Goal: Information Seeking & Learning: Learn about a topic

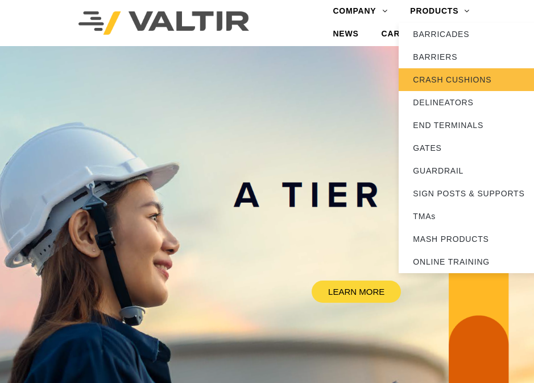
click at [451, 77] on link "CRASH CUSHIONS" at bounding box center [469, 79] width 142 height 23
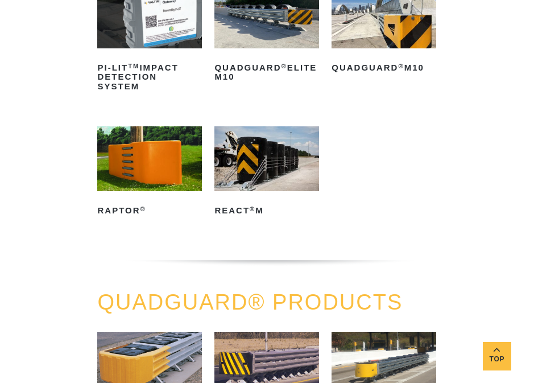
scroll to position [284, 0]
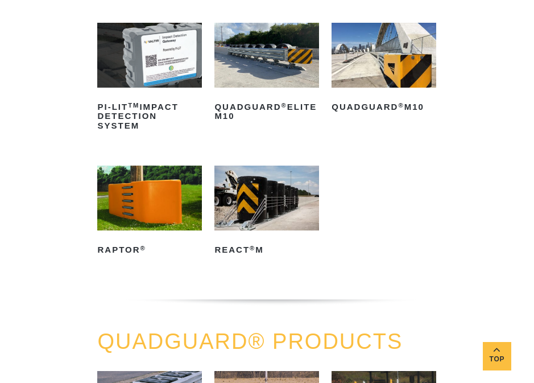
click at [282, 196] on img at bounding box center [266, 197] width 104 height 65
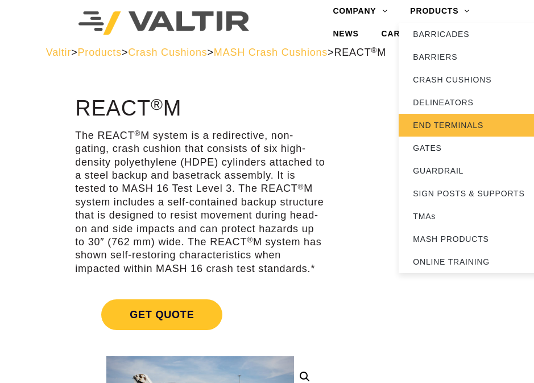
click at [460, 127] on link "END TERMINALS" at bounding box center [469, 125] width 142 height 23
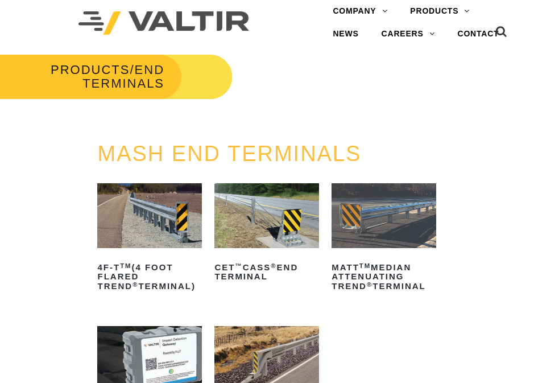
click at [502, 32] on icon at bounding box center [501, 34] width 11 height 17
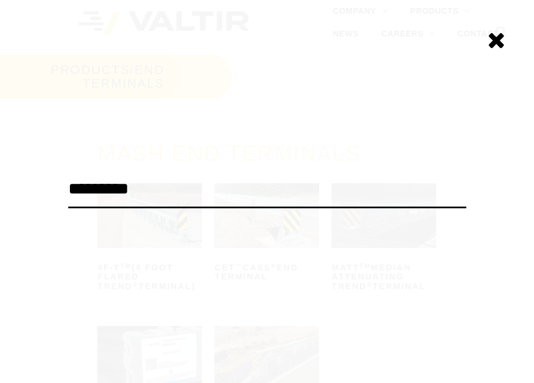
type input "*********"
click input "******" at bounding box center [0, 0] width 0 height 0
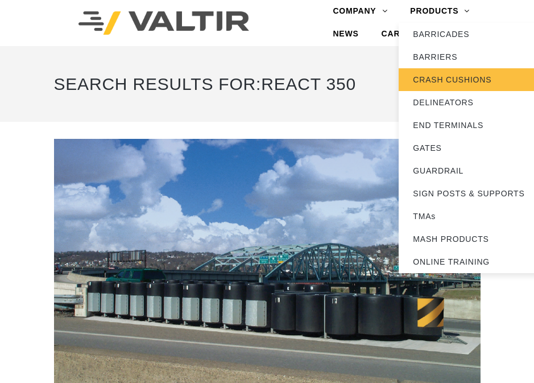
click at [462, 78] on link "CRASH CUSHIONS" at bounding box center [469, 79] width 142 height 23
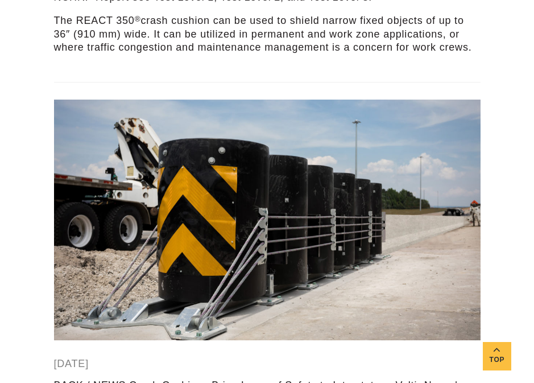
scroll to position [1364, 0]
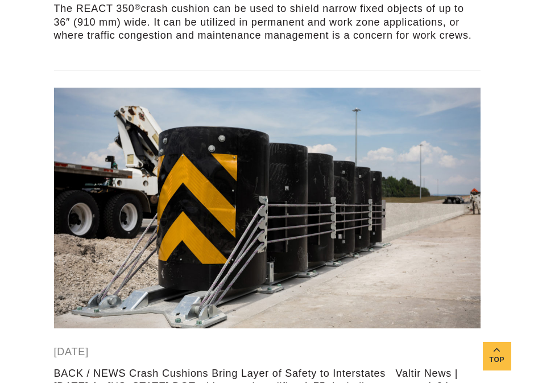
click at [256, 217] on img at bounding box center [267, 208] width 426 height 240
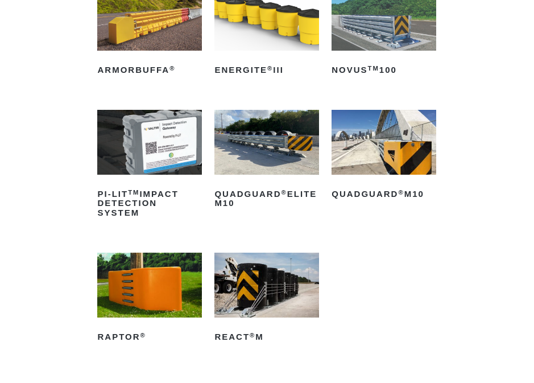
scroll to position [227, 0]
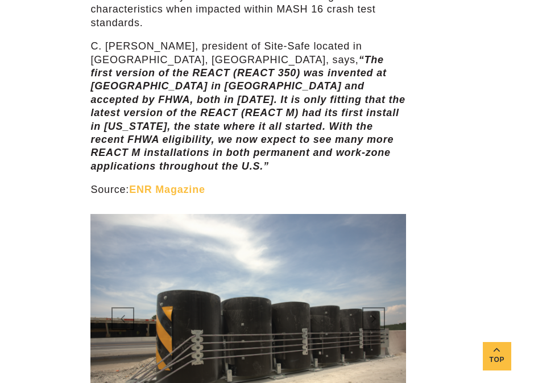
scroll to position [796, 0]
